Goal: Task Accomplishment & Management: Manage account settings

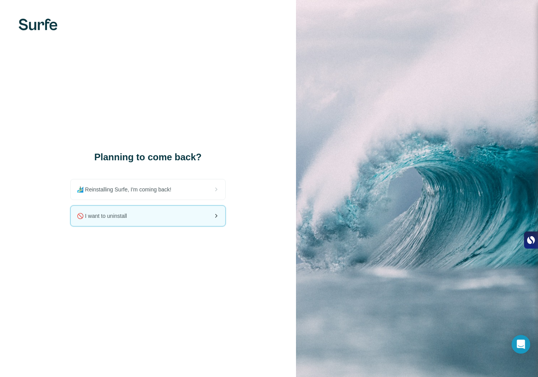
click at [164, 215] on div "🚫 I want to uninstall" at bounding box center [148, 216] width 155 height 20
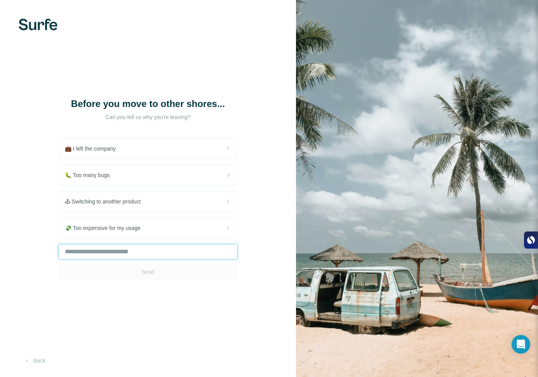
click at [161, 253] on input "text" at bounding box center [148, 252] width 180 height 16
type input "**********"
click at [162, 266] on button "Send" at bounding box center [148, 272] width 180 height 16
